Goal: Navigation & Orientation: Find specific page/section

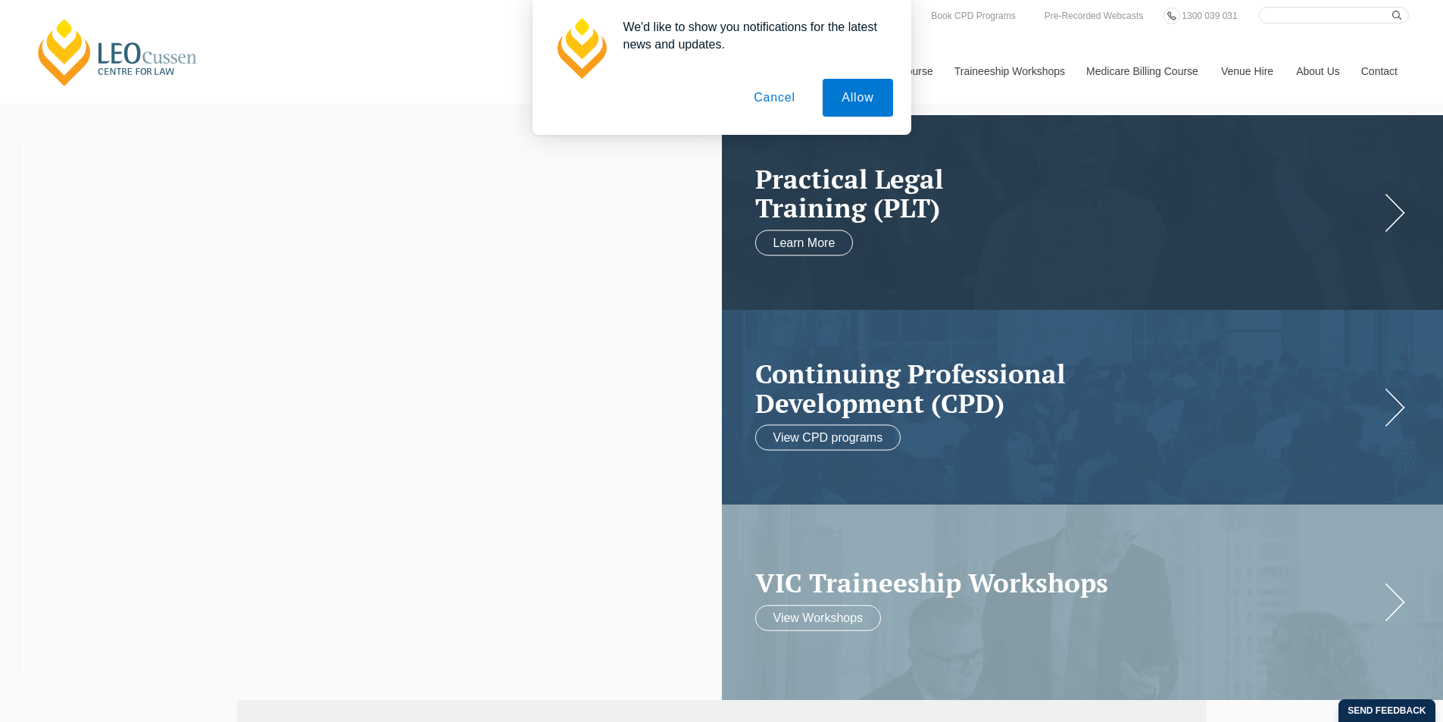
click at [772, 89] on button "Cancel" at bounding box center [775, 98] width 80 height 38
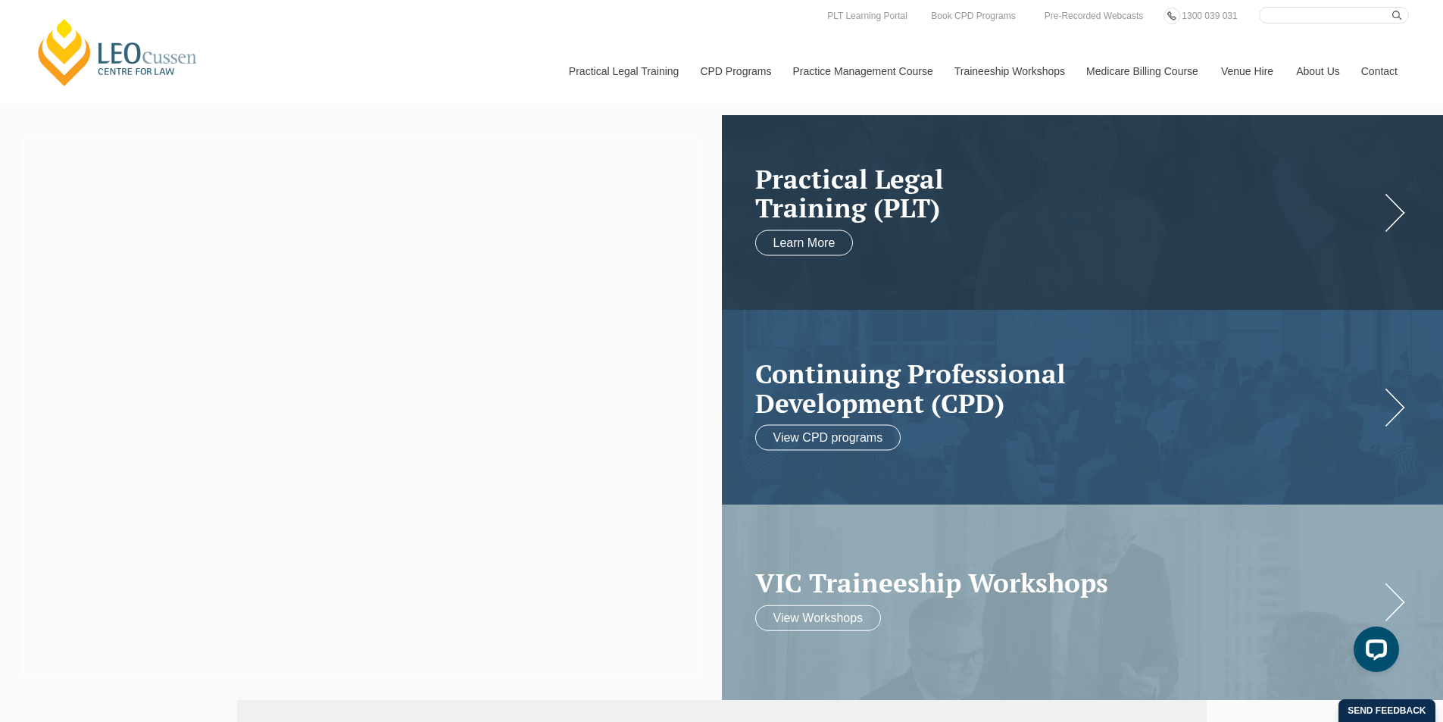
drag, startPoint x: 5, startPoint y: 489, endPoint x: 21, endPoint y: 459, distance: 33.9
click at [21, 459] on div at bounding box center [361, 407] width 722 height 585
